Goal: Information Seeking & Learning: Understand process/instructions

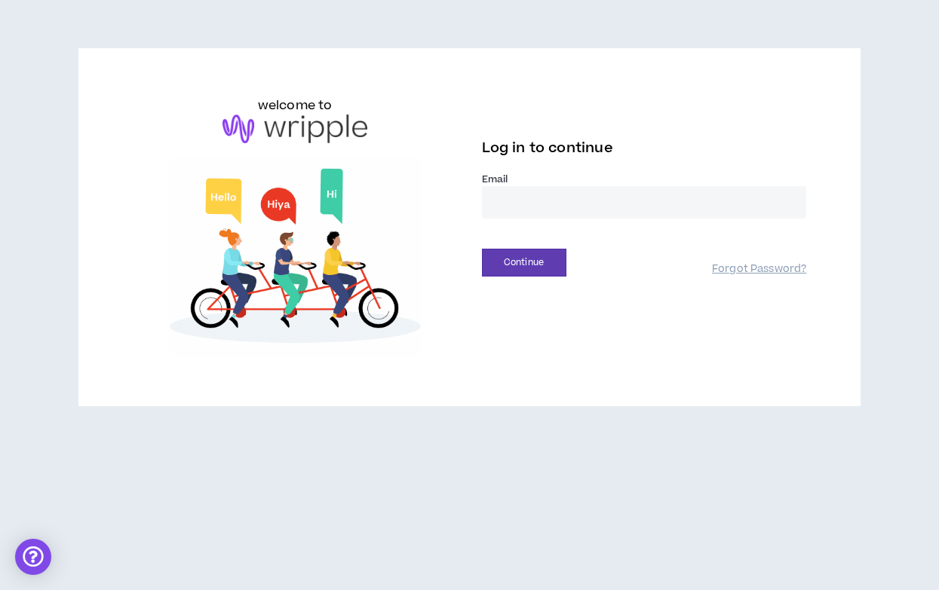
type input "**********"
click at [523, 262] on button "Continue" at bounding box center [524, 263] width 84 height 28
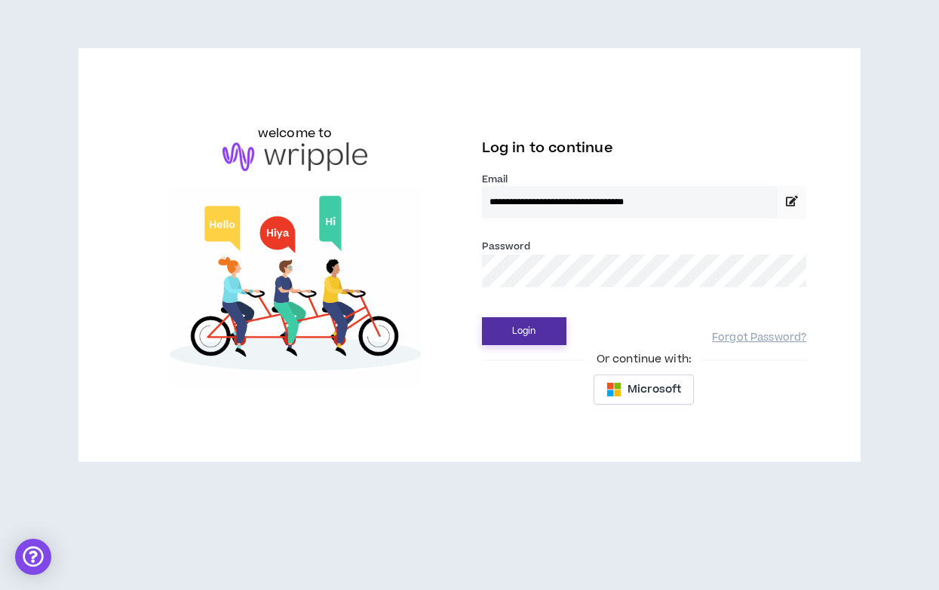
click at [511, 330] on button "Login" at bounding box center [524, 331] width 84 height 28
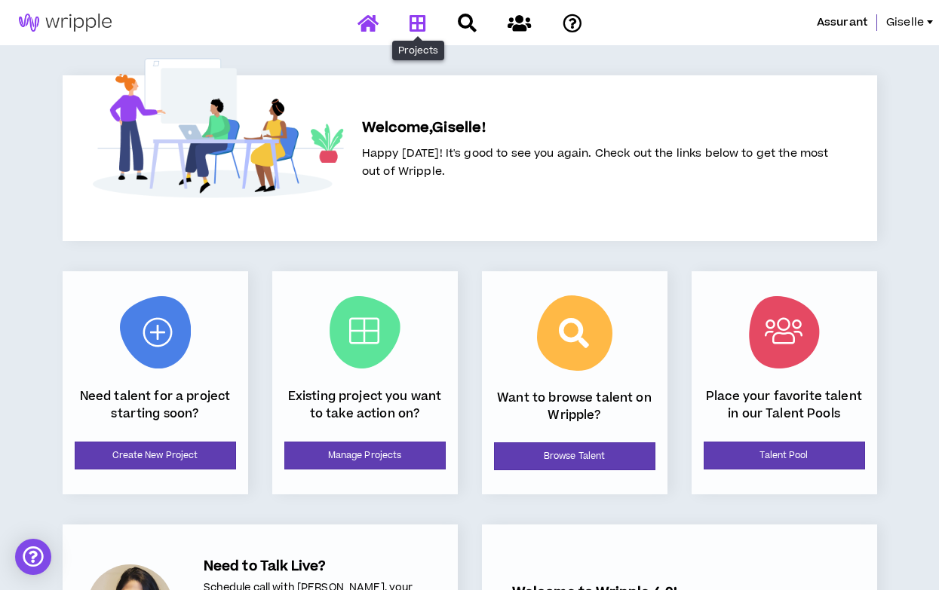
click at [416, 23] on icon at bounding box center [417, 23] width 17 height 19
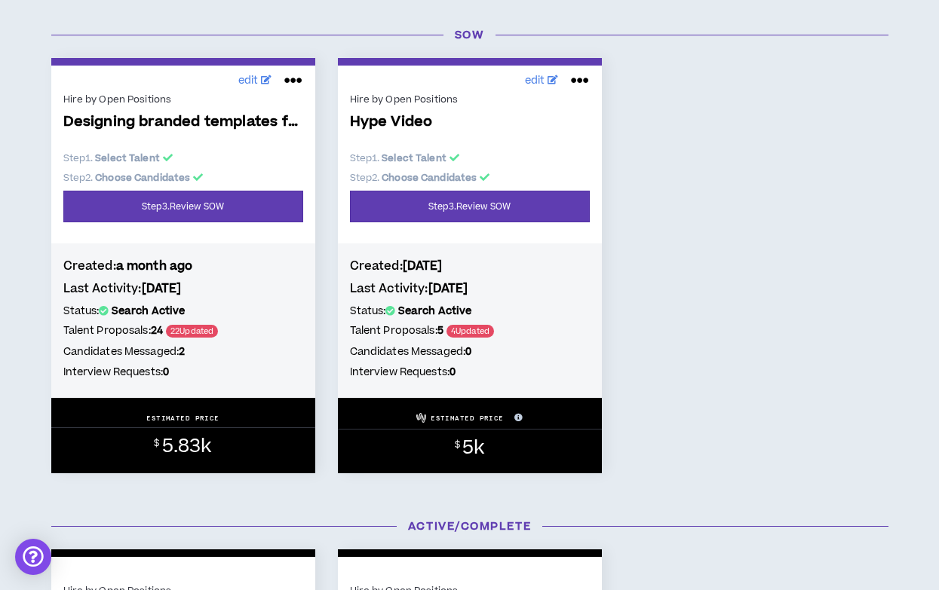
scroll to position [746, 0]
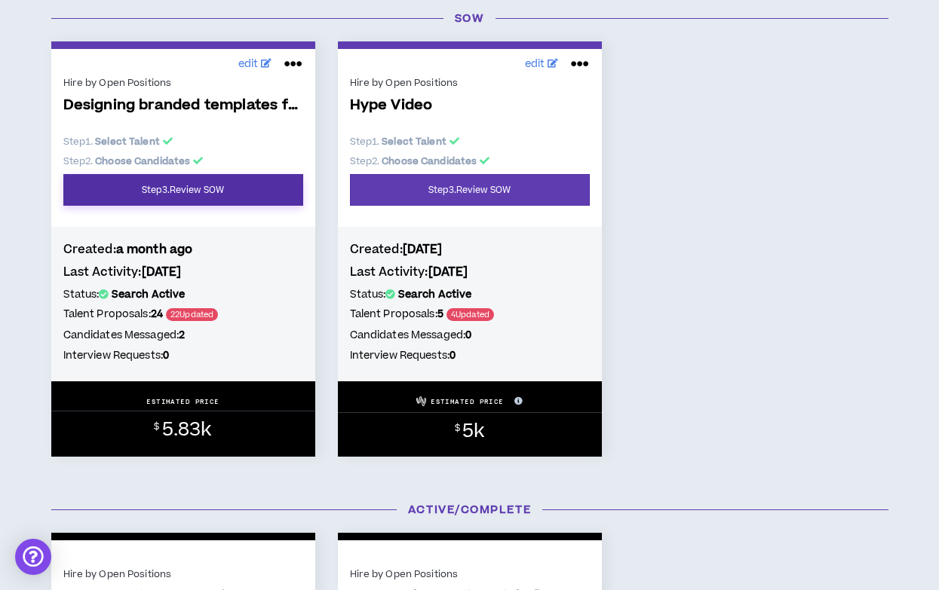
click at [182, 191] on link "Step 3 . Review SOW" at bounding box center [183, 190] width 240 height 32
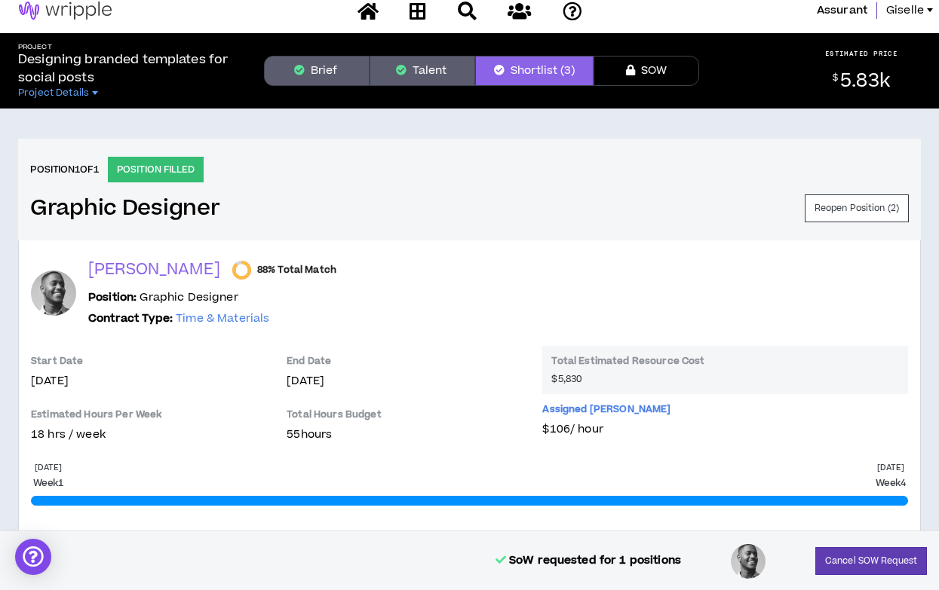
scroll to position [14, 0]
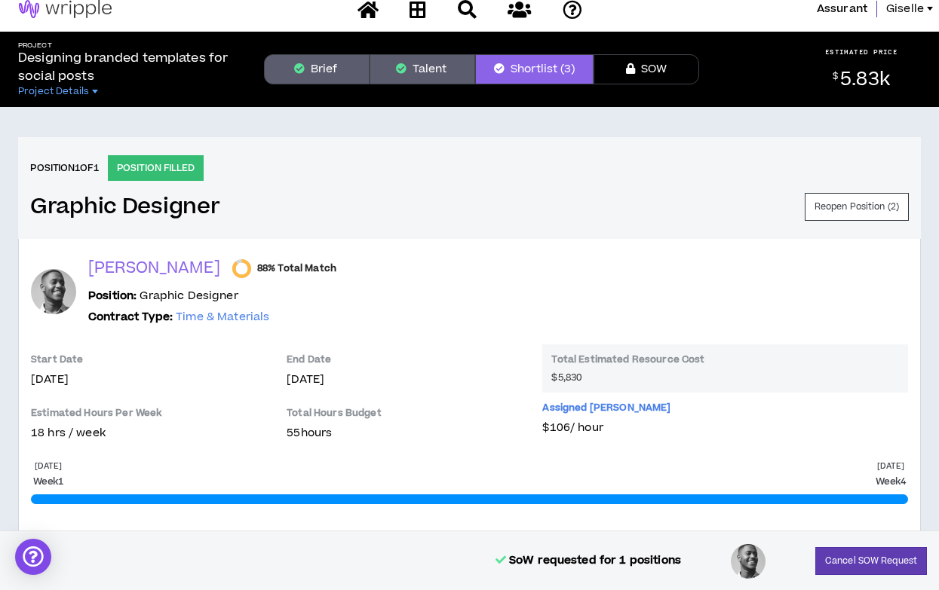
click at [331, 68] on button "Brief" at bounding box center [317, 69] width 106 height 30
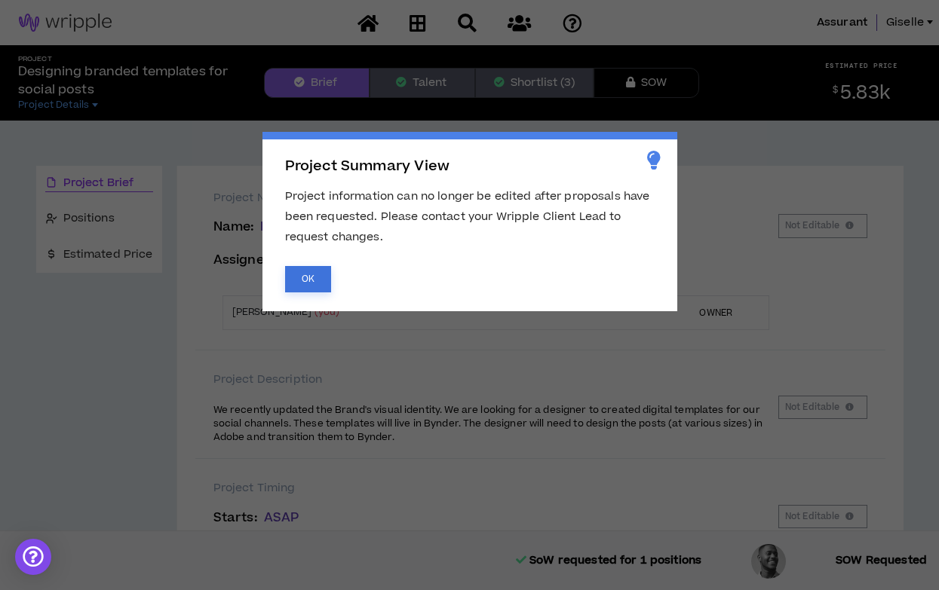
click at [302, 280] on button "OK" at bounding box center [308, 279] width 46 height 26
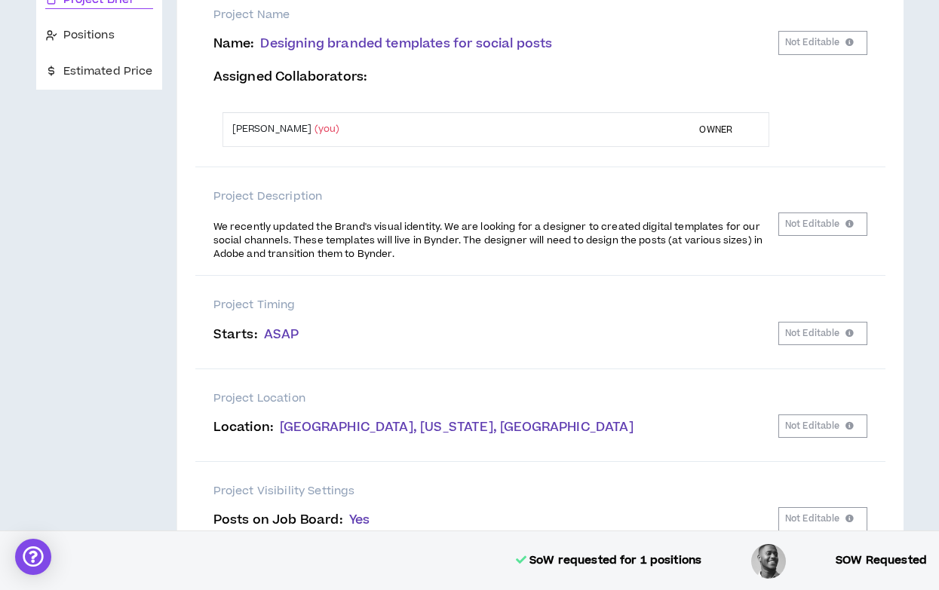
scroll to position [186, 0]
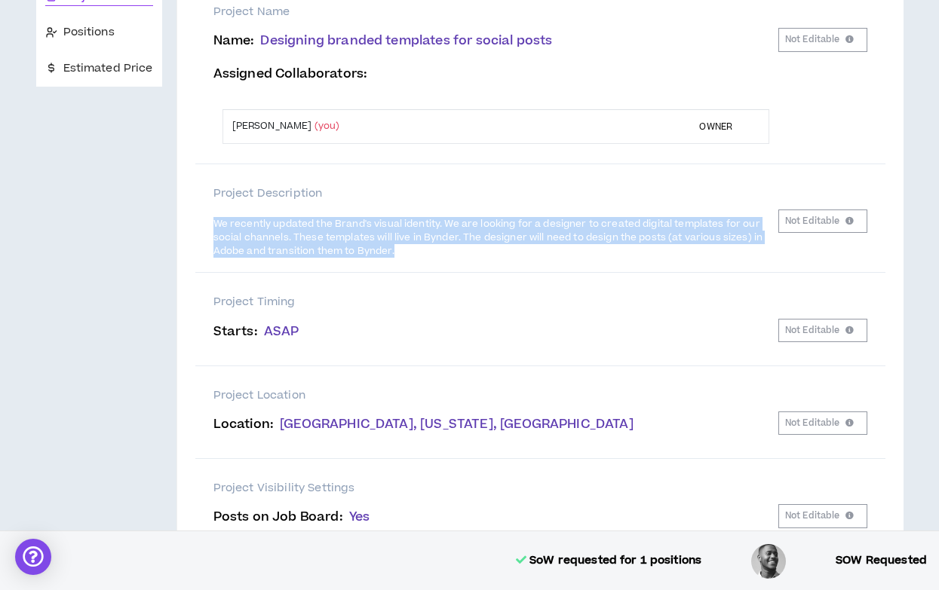
drag, startPoint x: 394, startPoint y: 250, endPoint x: 200, endPoint y: 221, distance: 196.7
click at [200, 221] on div "Project Description We recently updated the Brand's visual identity. We are loo…" at bounding box center [540, 218] width 690 height 109
copy span "We recently updated the Brand's visual identity. We are looking for a designer …"
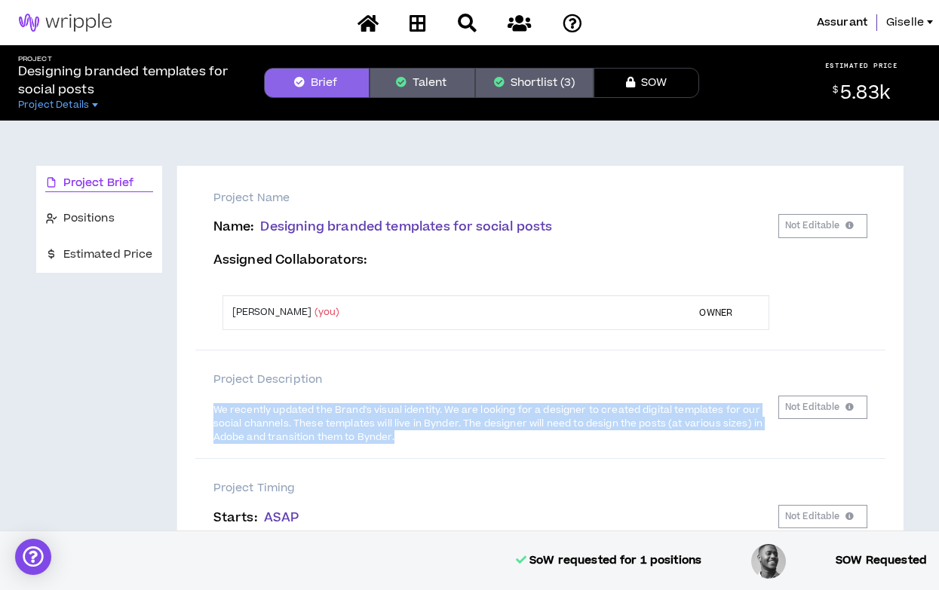
scroll to position [0, 0]
